Goal: Register for event/course

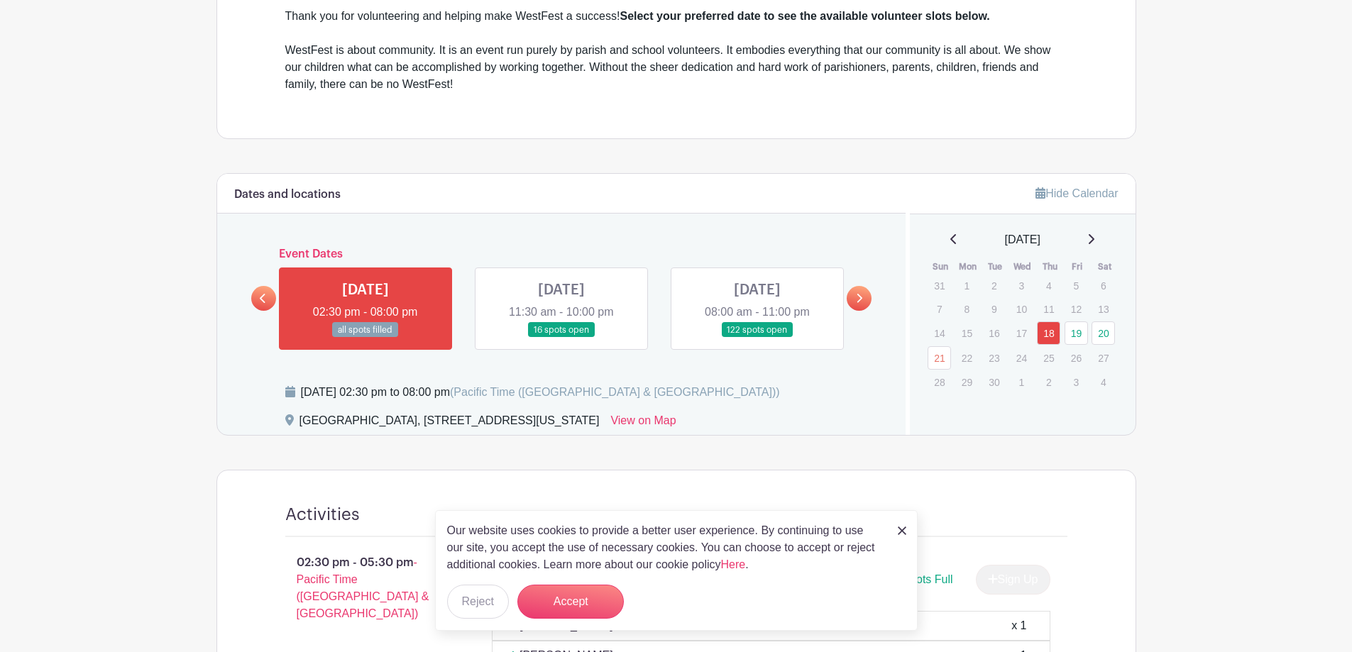
scroll to position [568, 0]
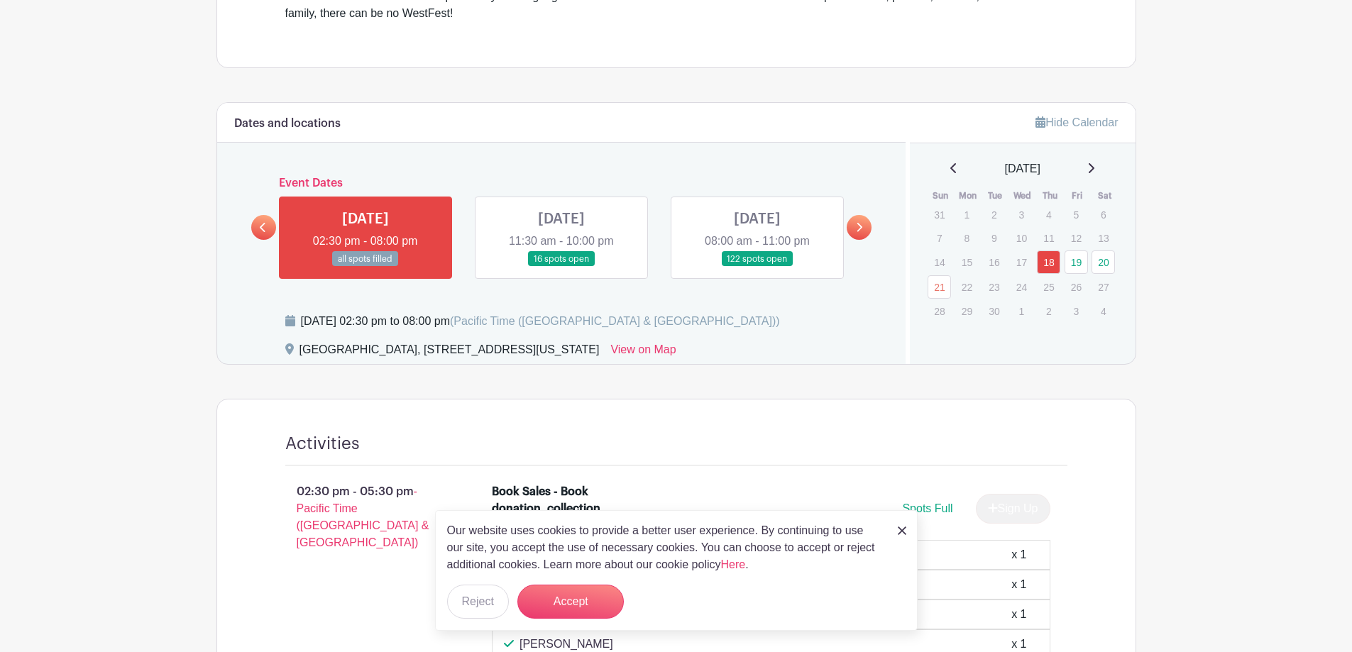
click at [757, 267] on link at bounding box center [757, 267] width 0 height 0
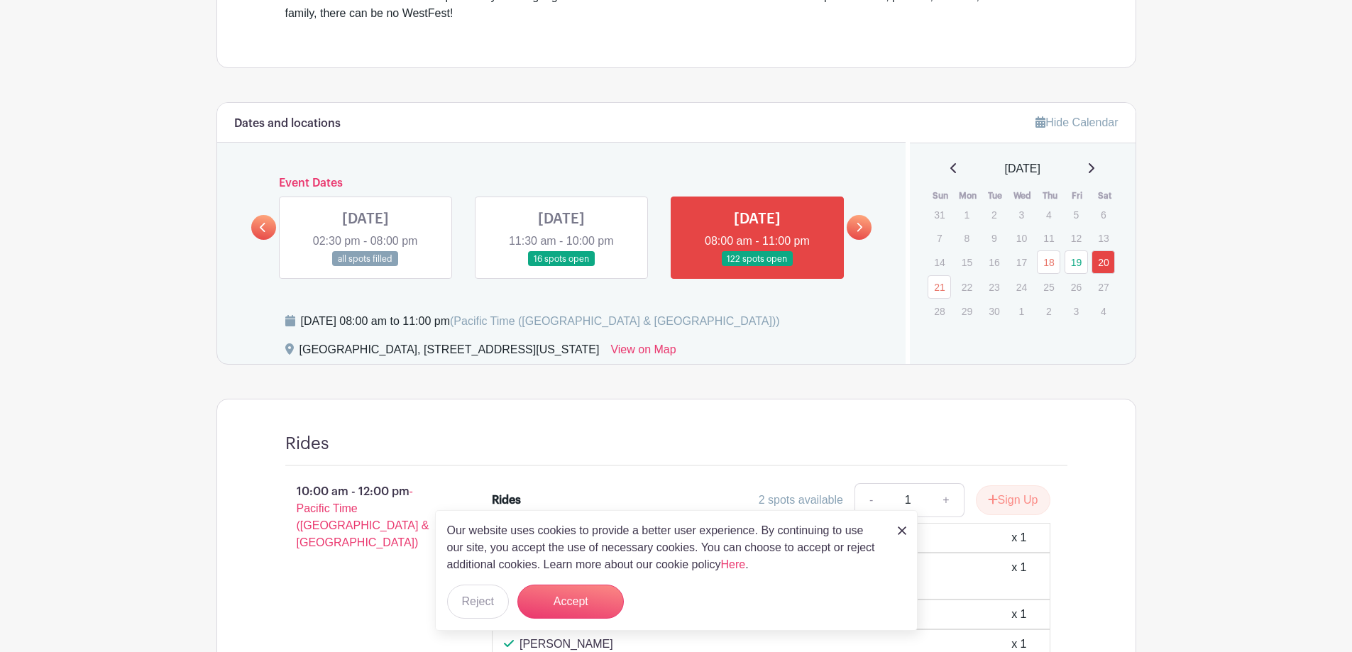
click at [857, 228] on icon at bounding box center [859, 227] width 6 height 11
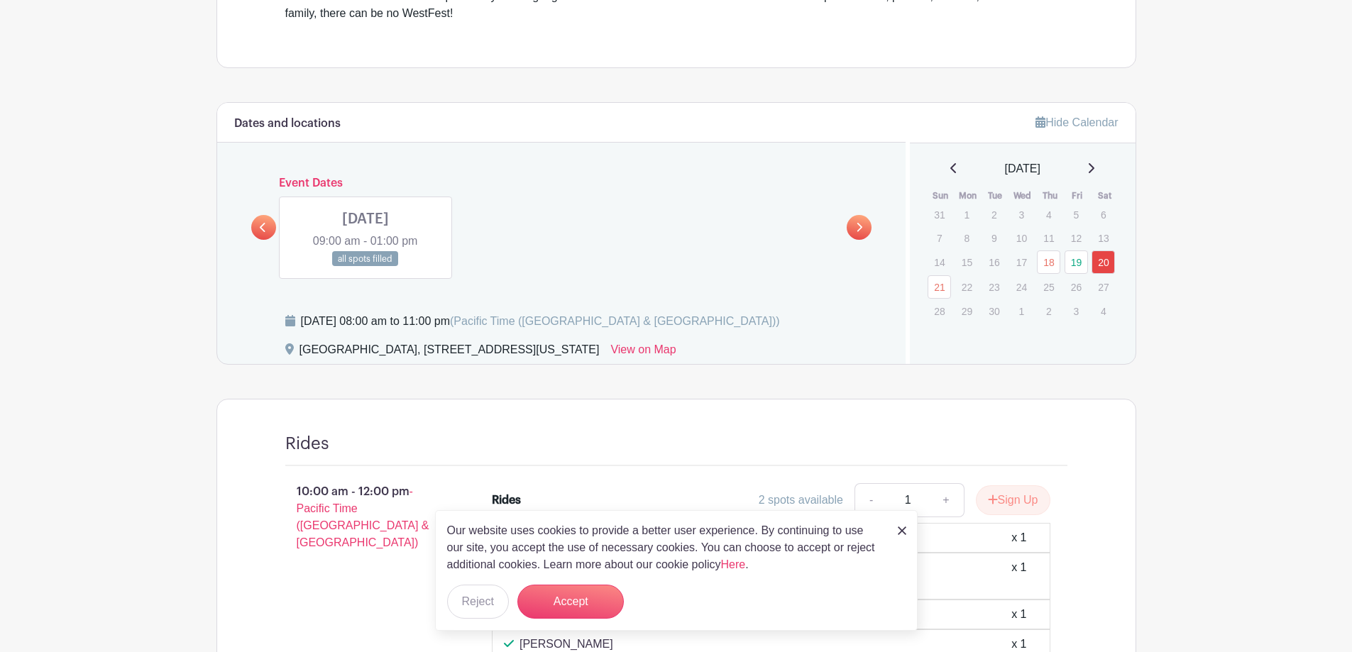
click at [365, 267] on link at bounding box center [365, 267] width 0 height 0
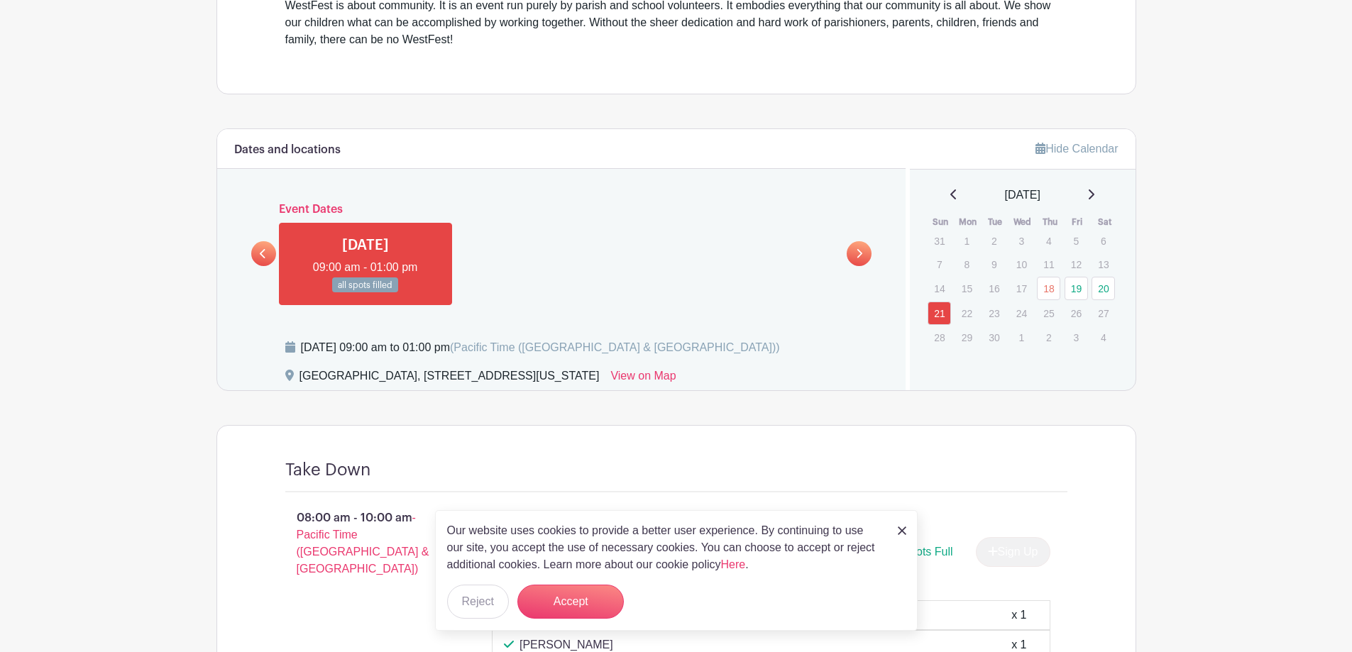
scroll to position [573, 0]
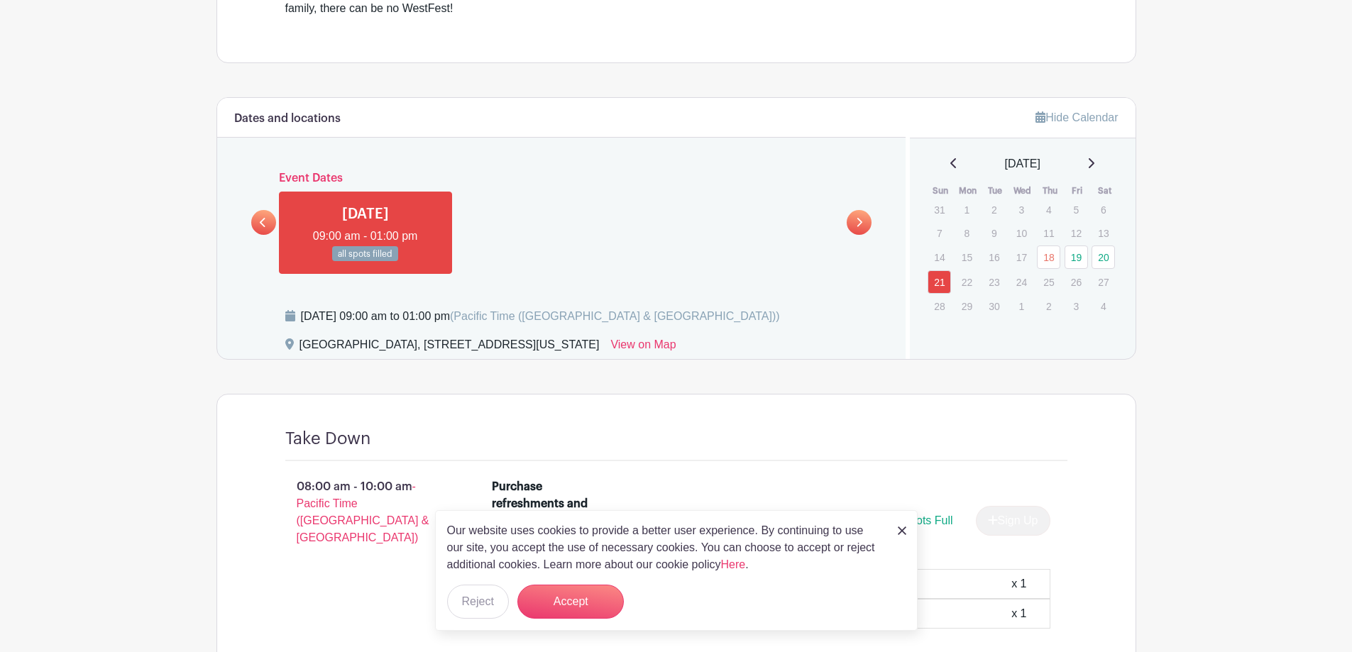
click at [265, 220] on icon at bounding box center [263, 222] width 6 height 11
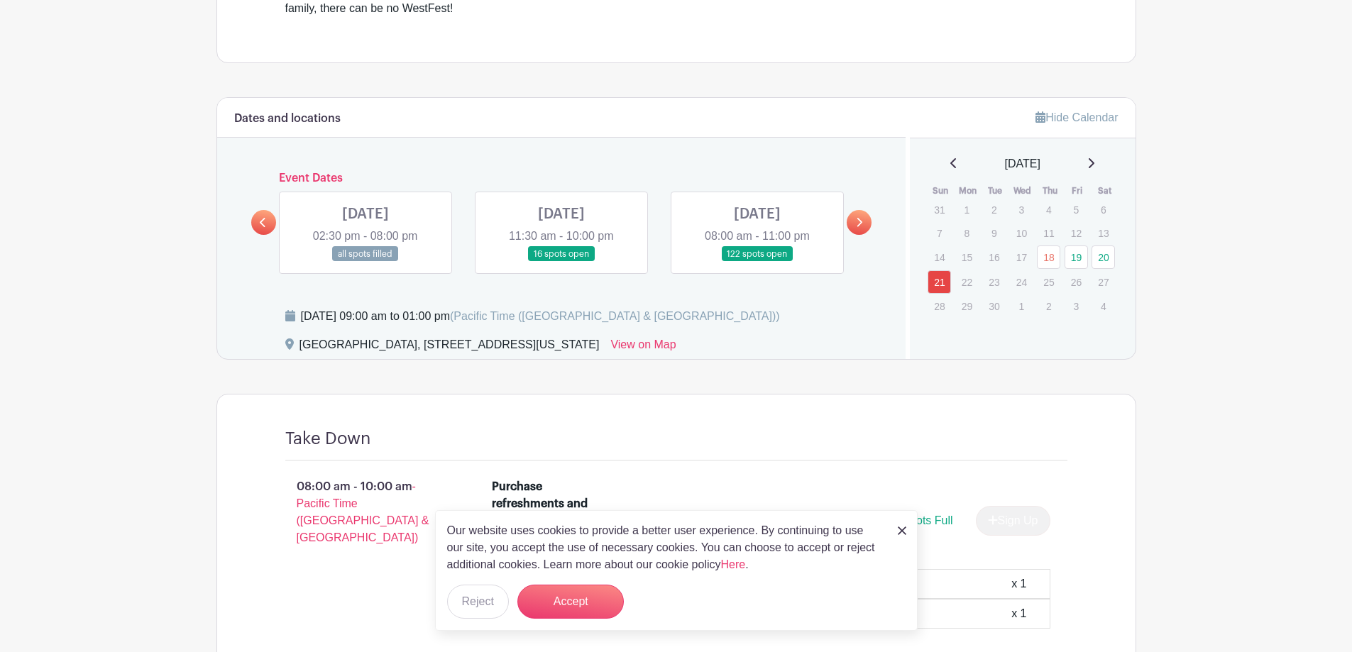
click at [757, 262] on link at bounding box center [757, 262] width 0 height 0
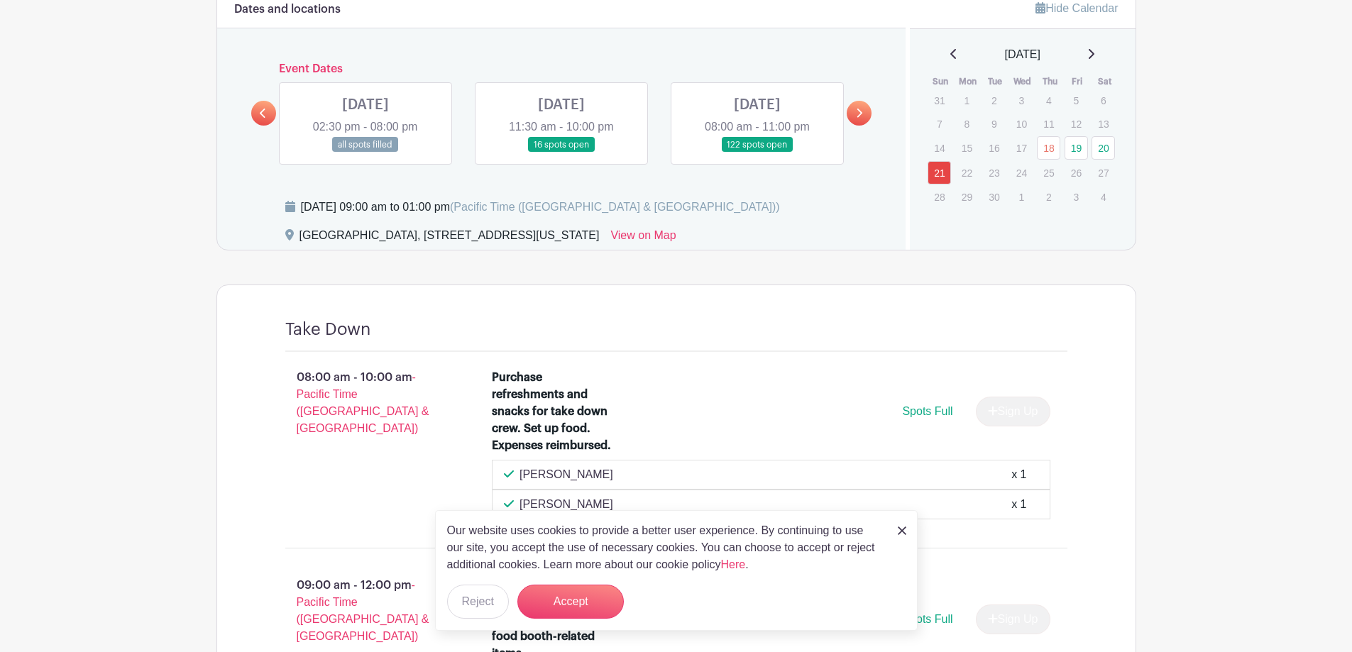
scroll to position [431, 0]
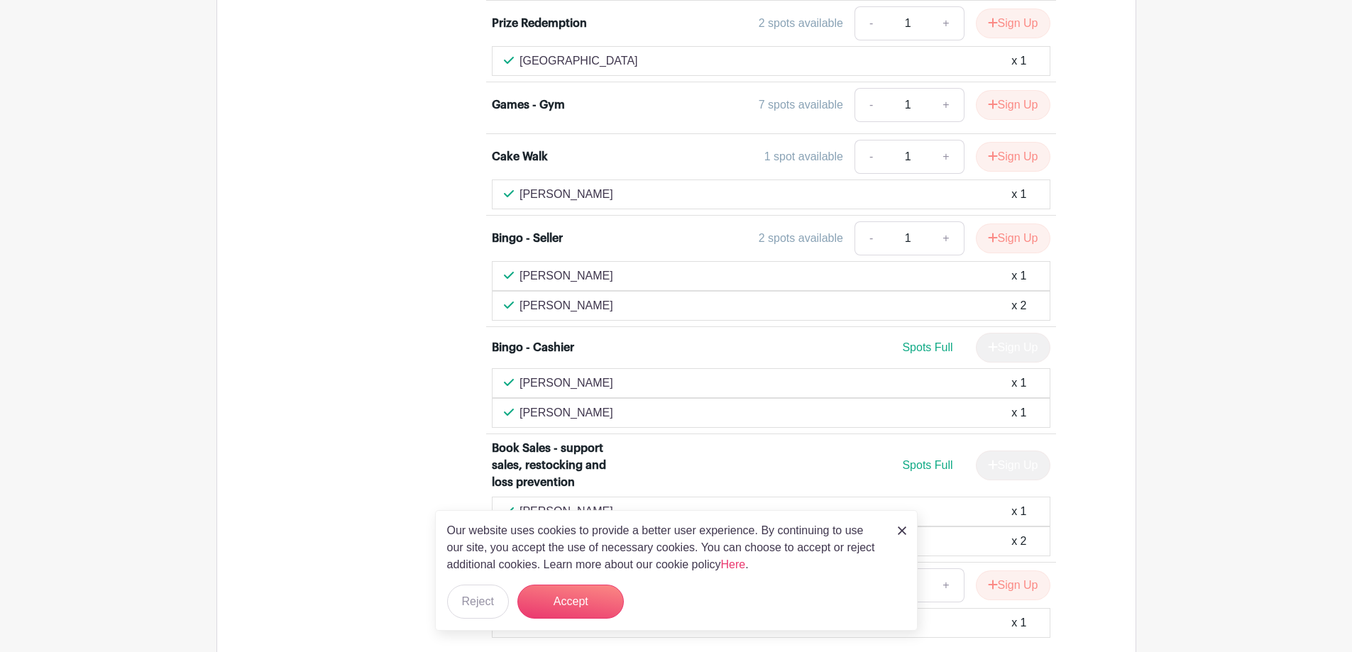
scroll to position [6674, 0]
